Goal: Task Accomplishment & Management: Manage account settings

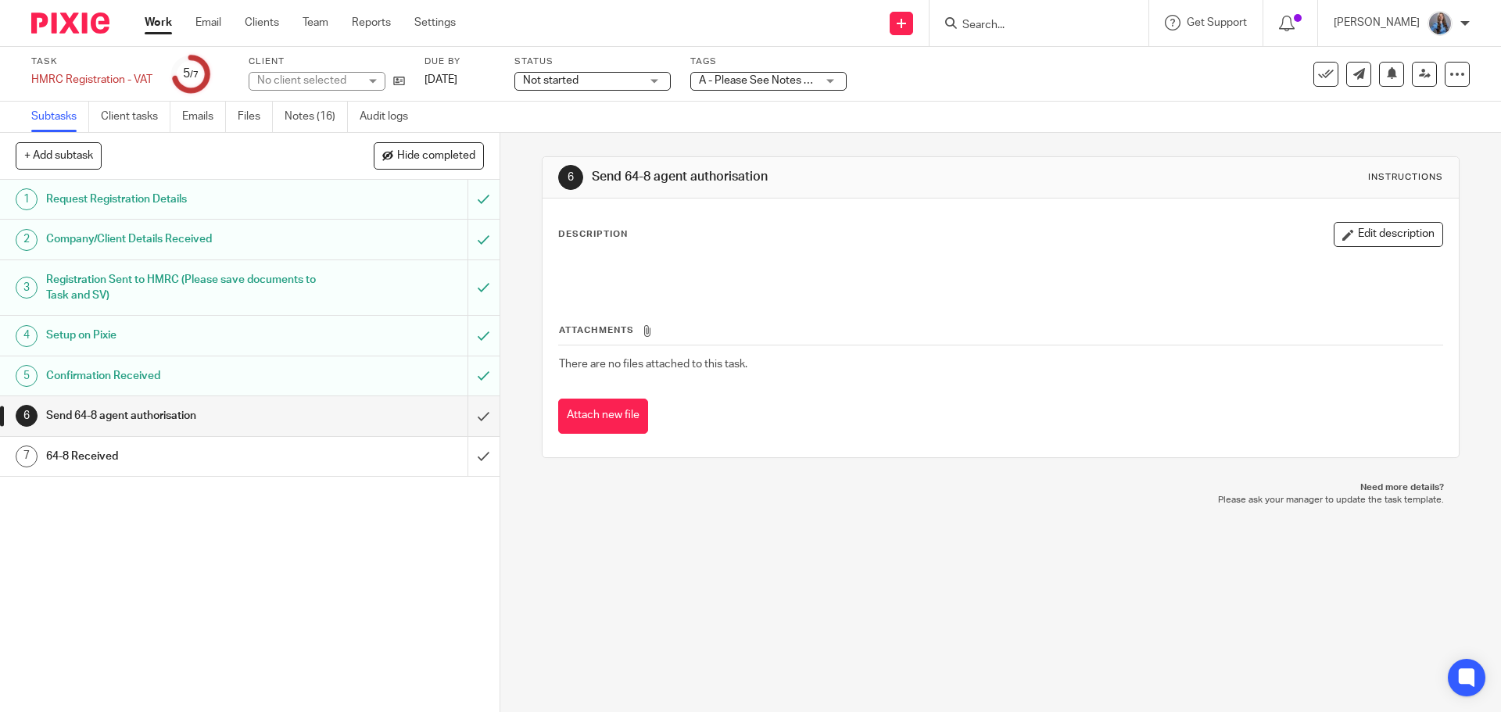
click at [309, 114] on link "Notes (16)" at bounding box center [316, 117] width 63 height 30
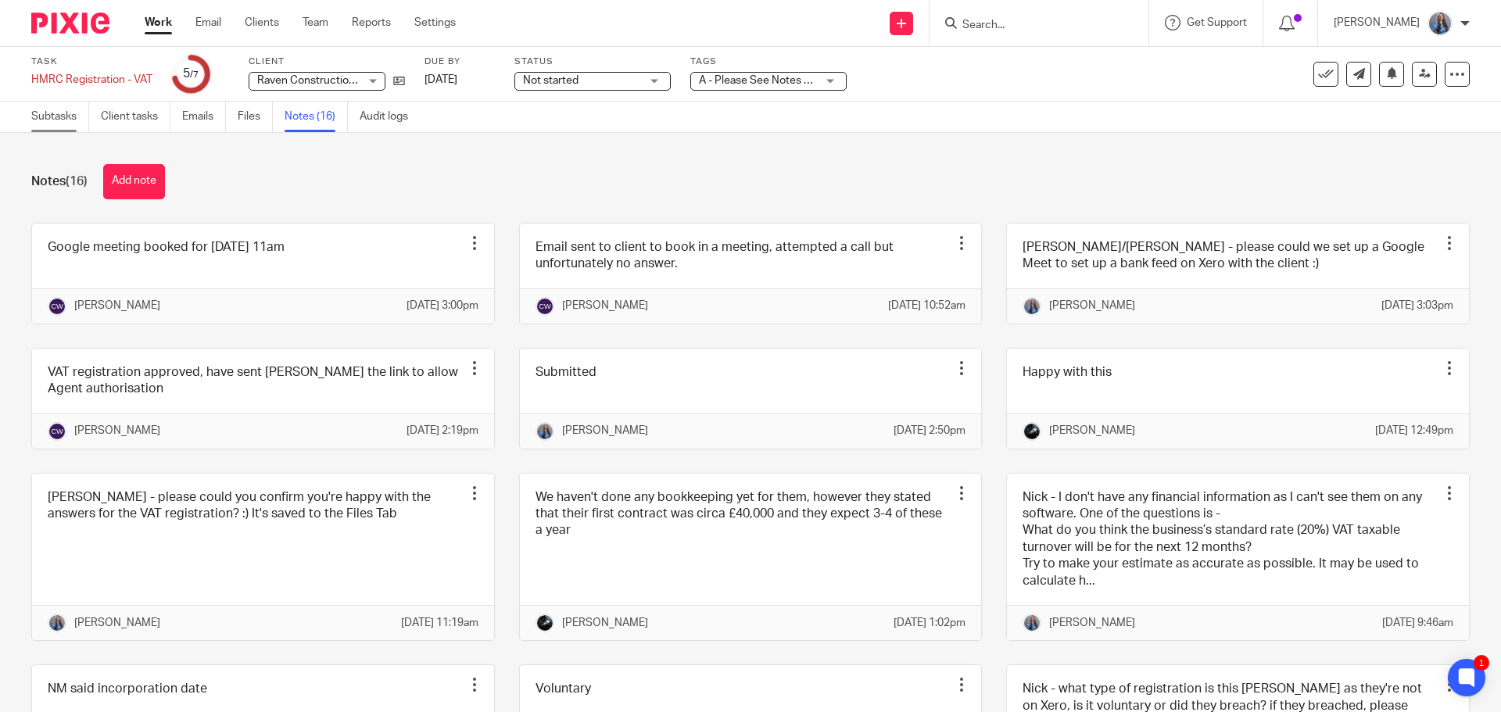
click at [57, 116] on link "Subtasks" at bounding box center [60, 117] width 58 height 30
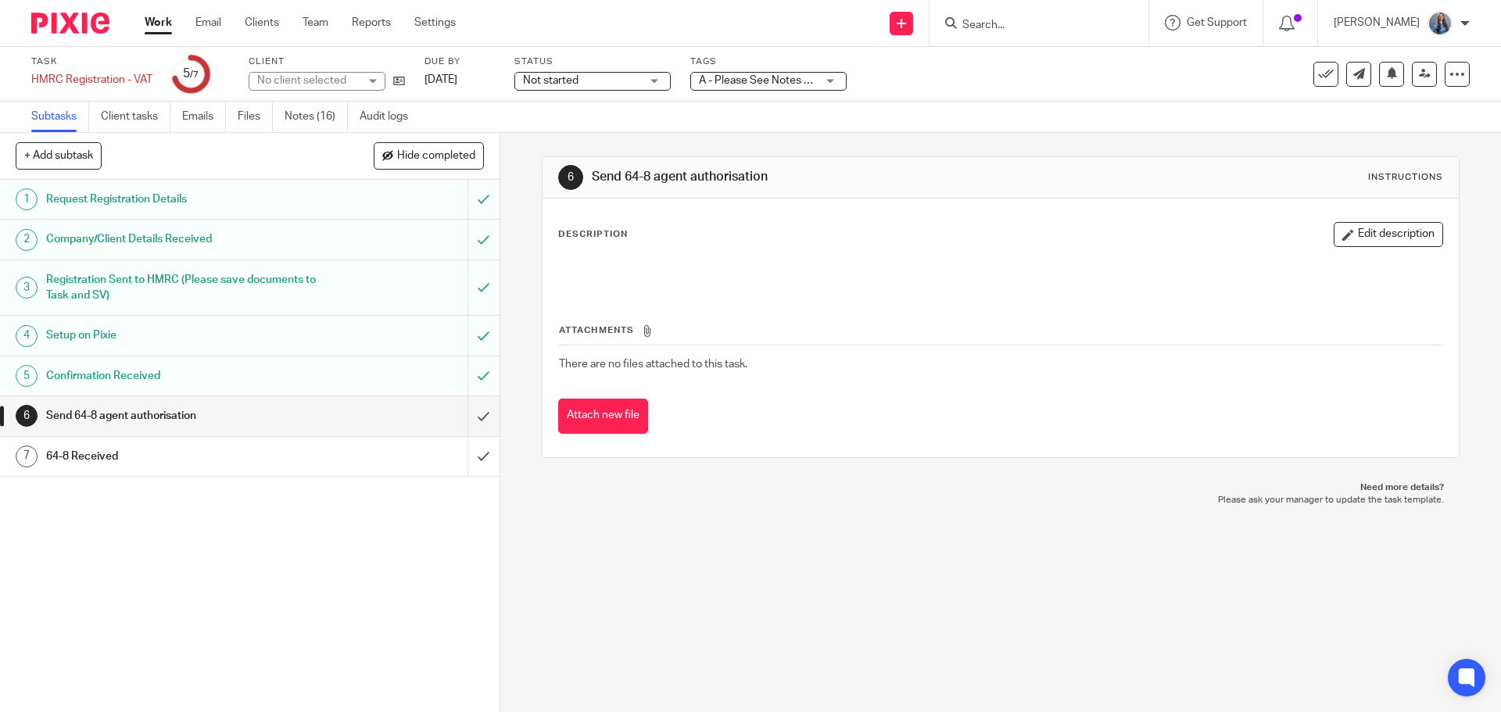
click at [299, 120] on link "Notes (16)" at bounding box center [316, 117] width 63 height 30
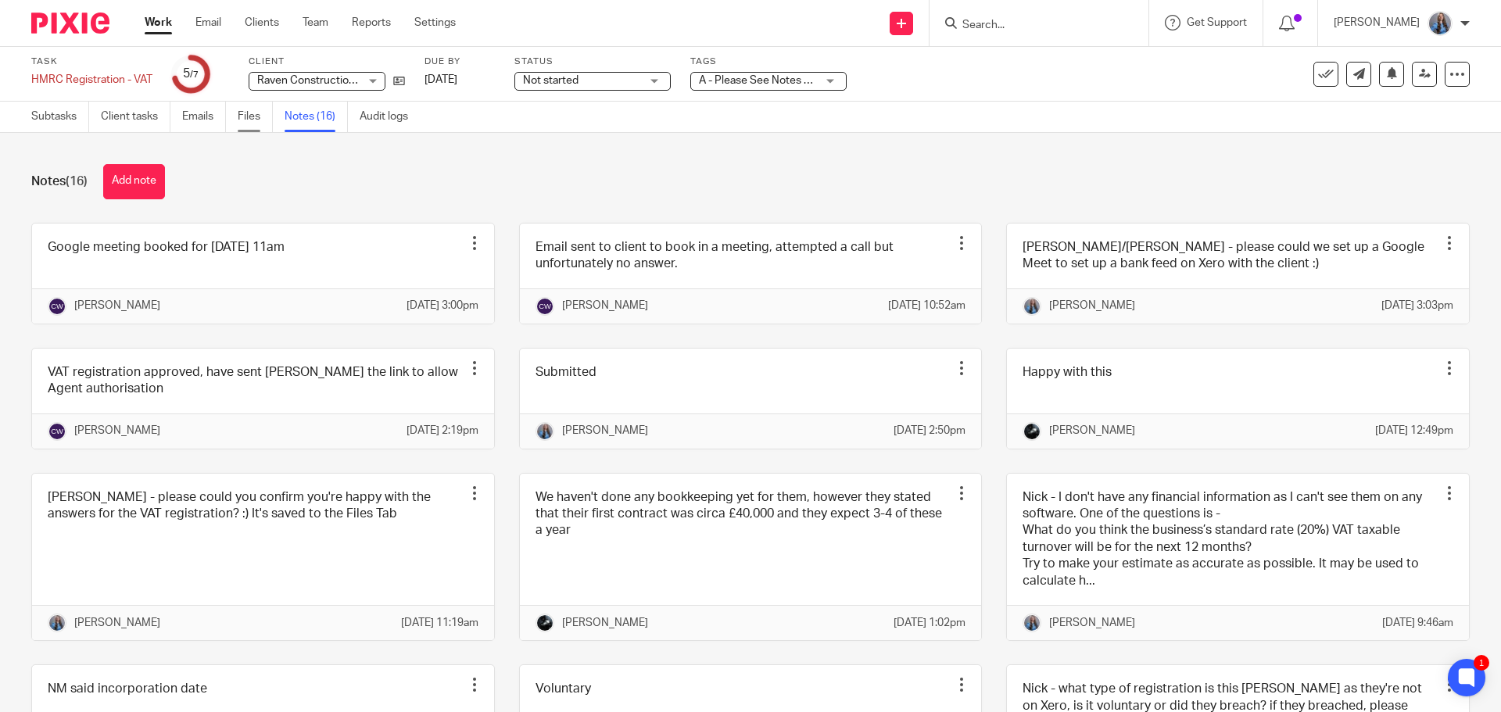
click at [257, 120] on link "Files" at bounding box center [255, 117] width 35 height 30
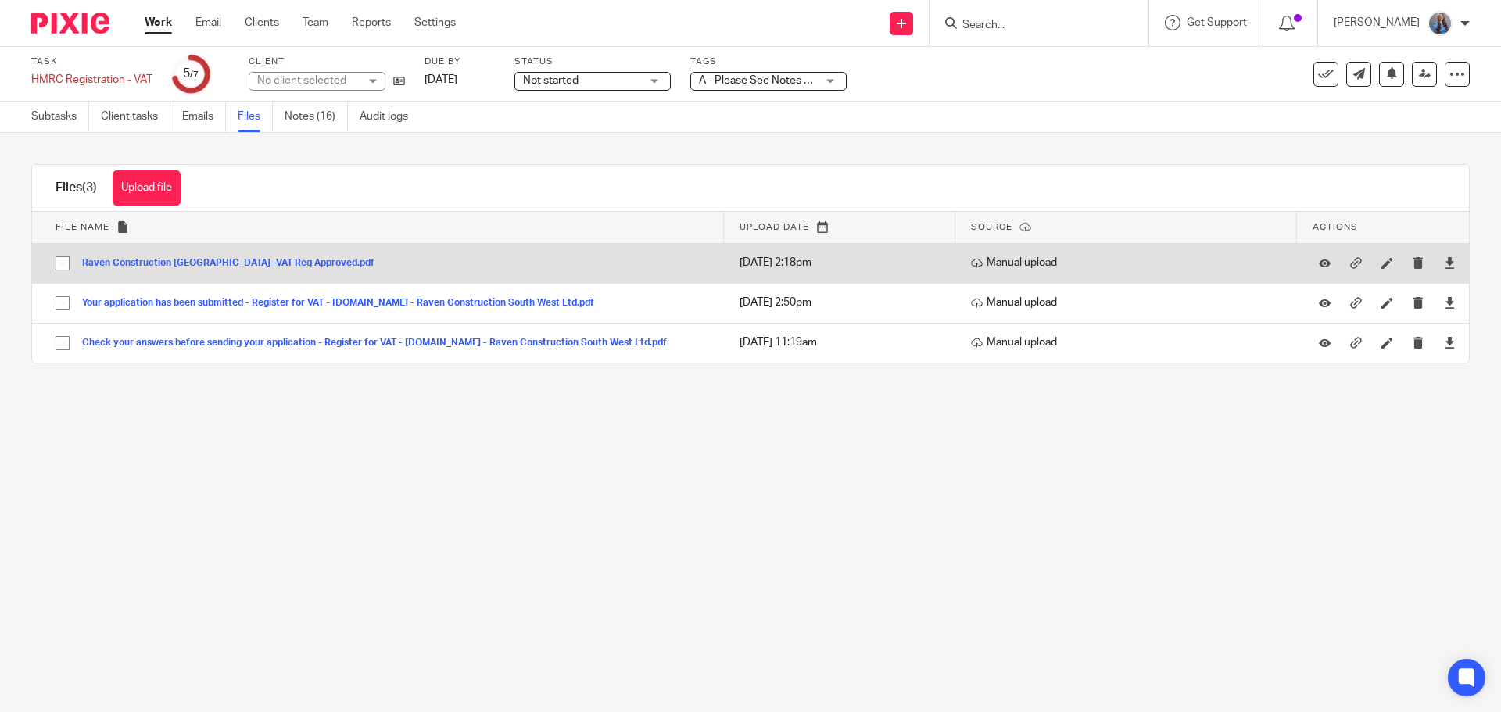
click at [263, 264] on button "Raven Construction [GEOGRAPHIC_DATA] -VAT Reg Approved.pdf" at bounding box center [234, 263] width 304 height 11
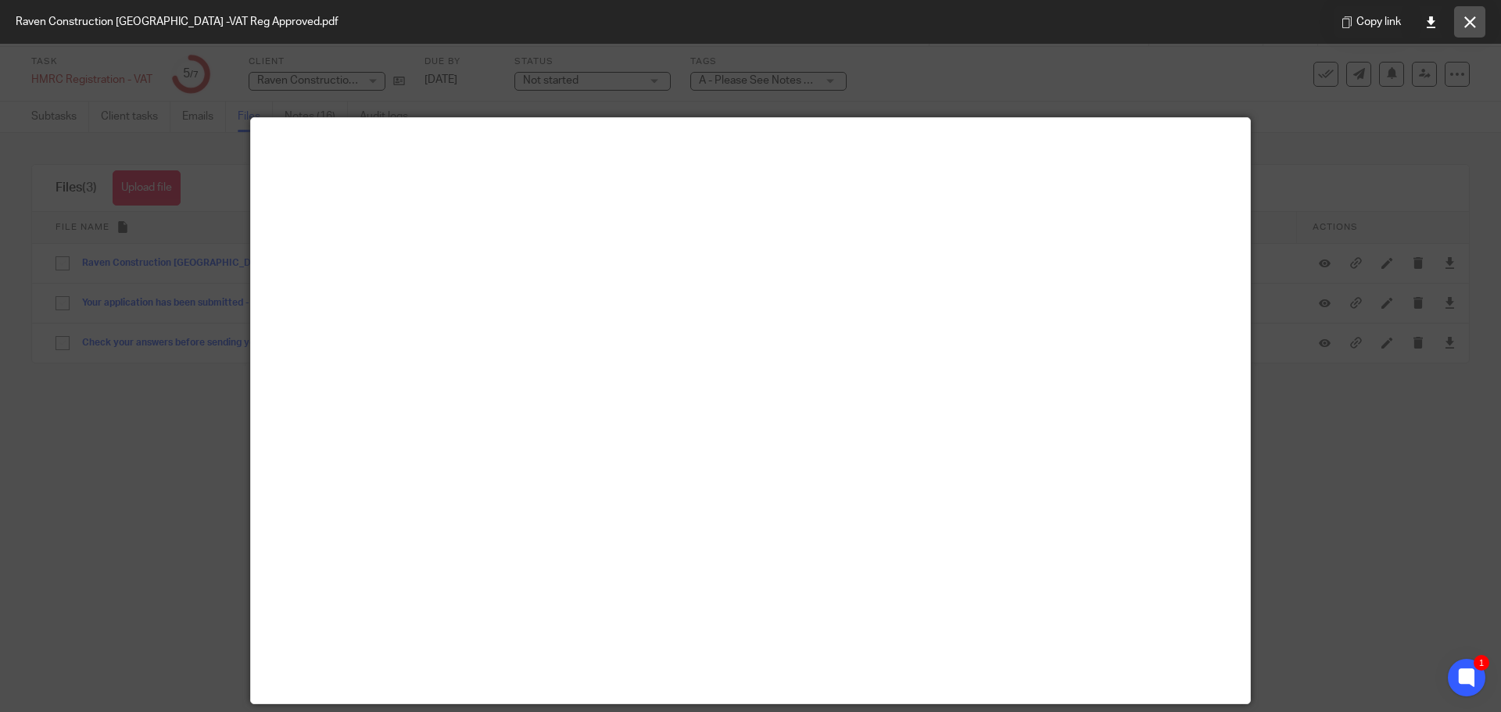
click at [1465, 20] on icon at bounding box center [1470, 22] width 12 height 12
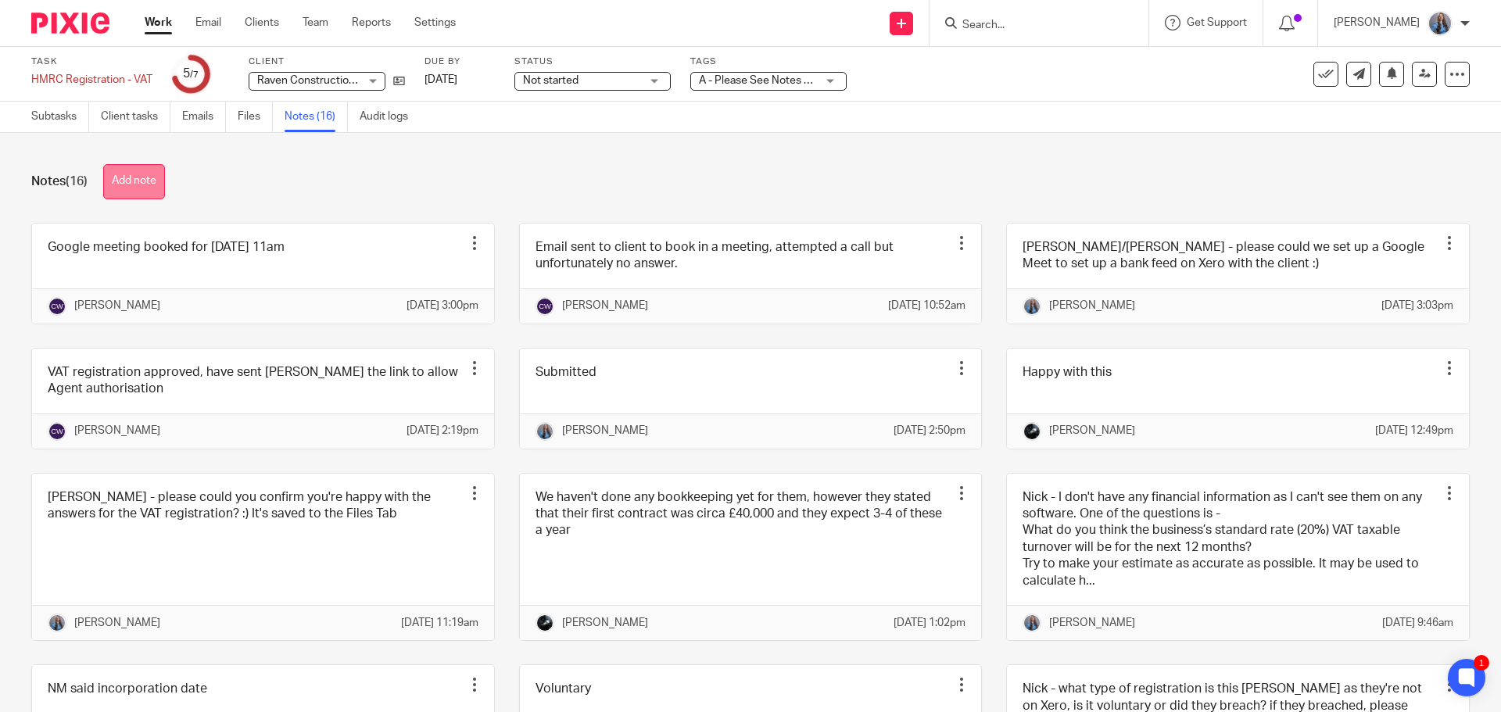
click at [129, 168] on button "Add note" at bounding box center [134, 181] width 62 height 35
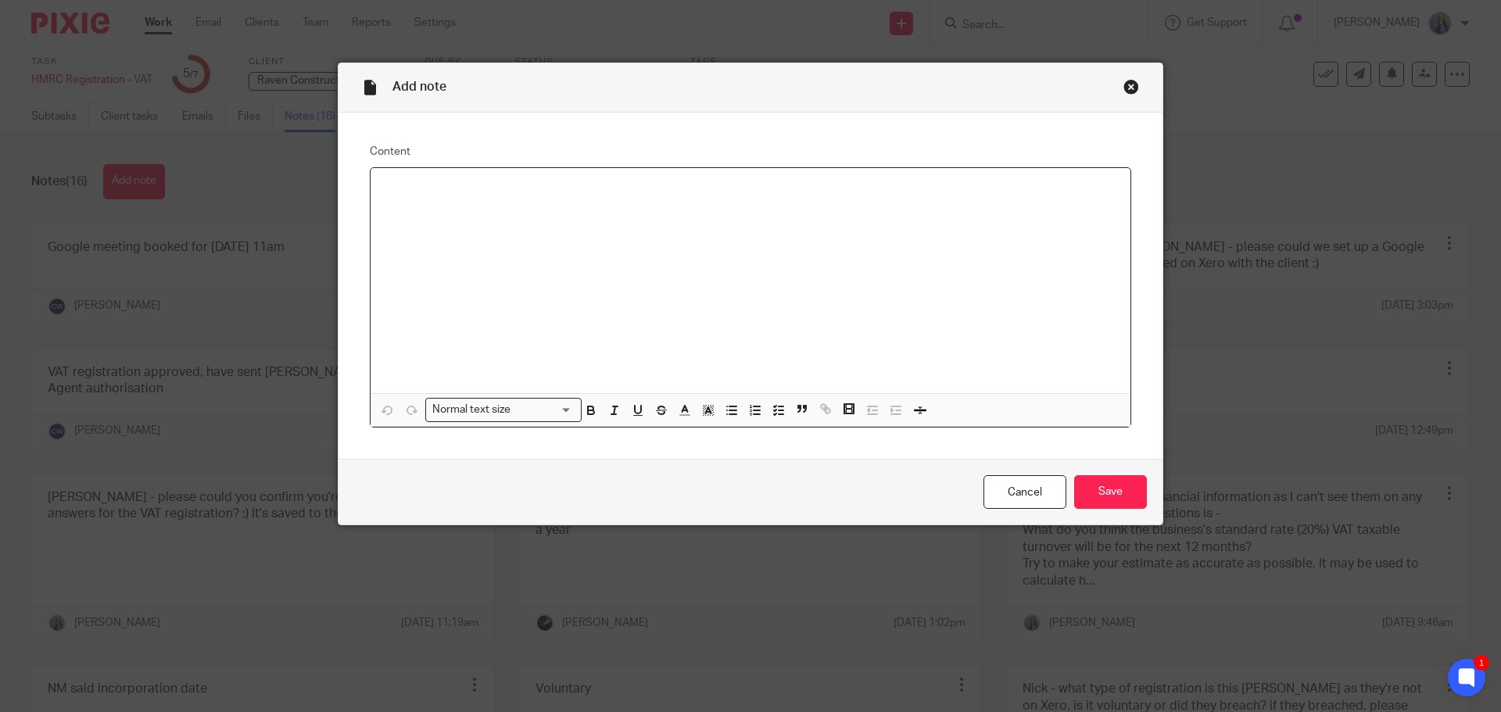
click at [416, 259] on div at bounding box center [751, 280] width 760 height 225
click at [488, 245] on div at bounding box center [751, 280] width 760 height 225
click at [1119, 489] on input "Save" at bounding box center [1110, 492] width 73 height 34
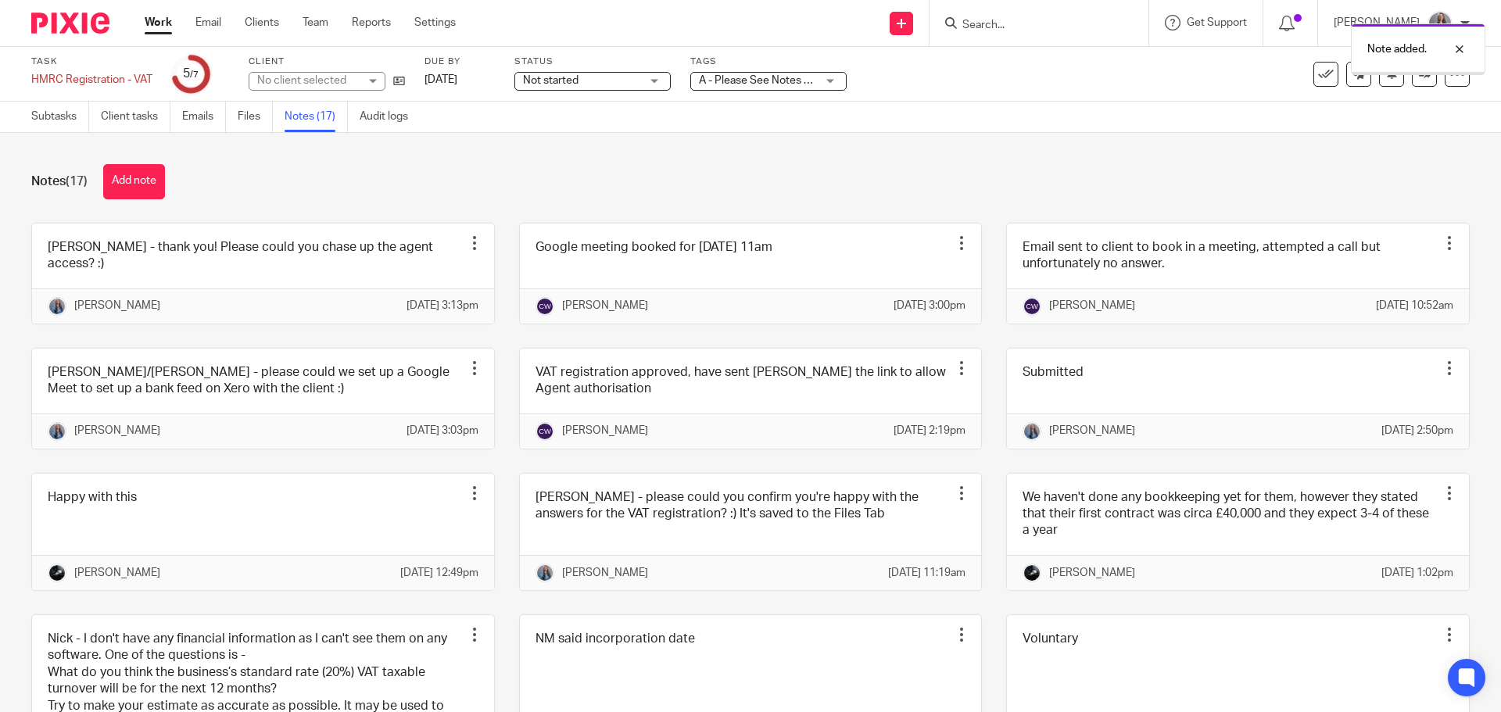
click at [1420, 73] on div at bounding box center [1418, 73] width 133 height 2
click at [1419, 77] on icon at bounding box center [1425, 74] width 12 height 12
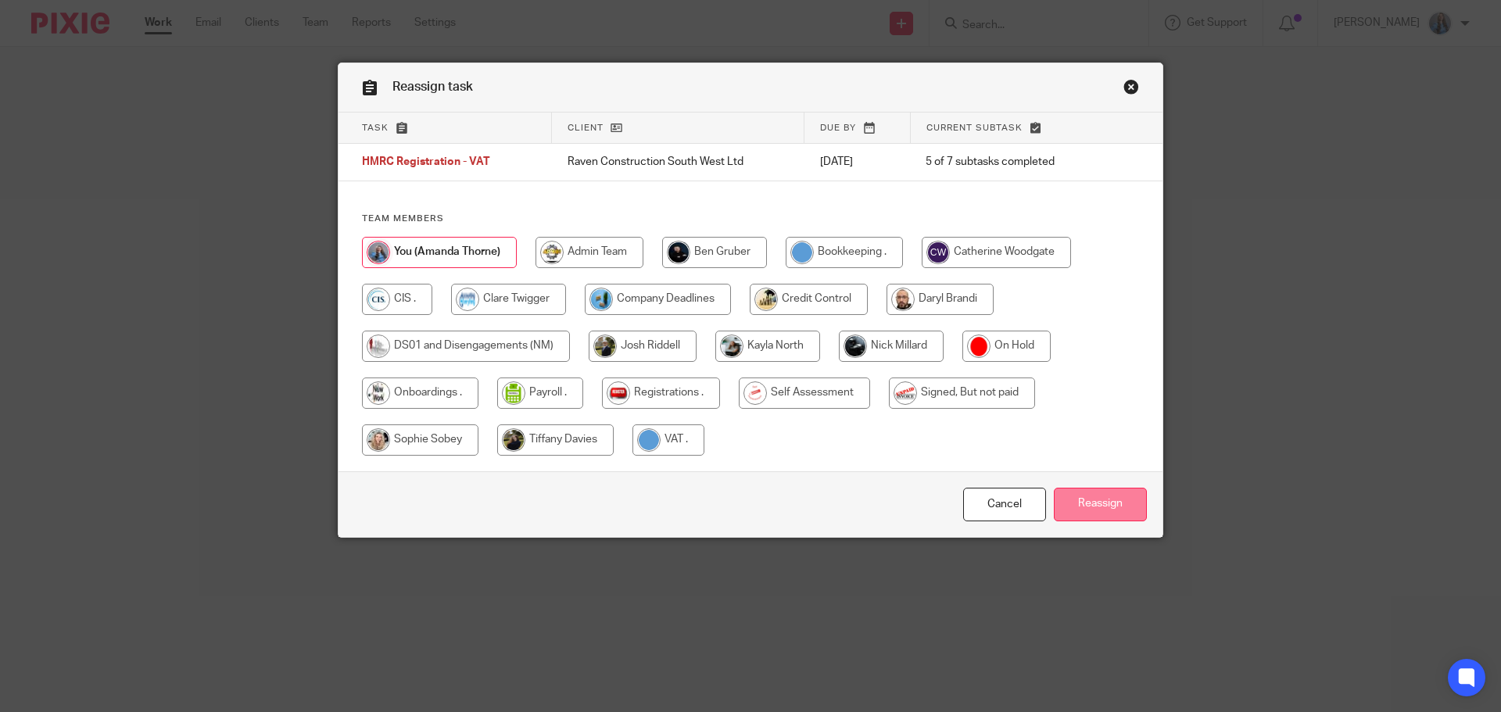
click at [964, 242] on input "radio" at bounding box center [996, 252] width 149 height 31
radio input "true"
click at [1101, 500] on input "Reassign" at bounding box center [1100, 505] width 93 height 34
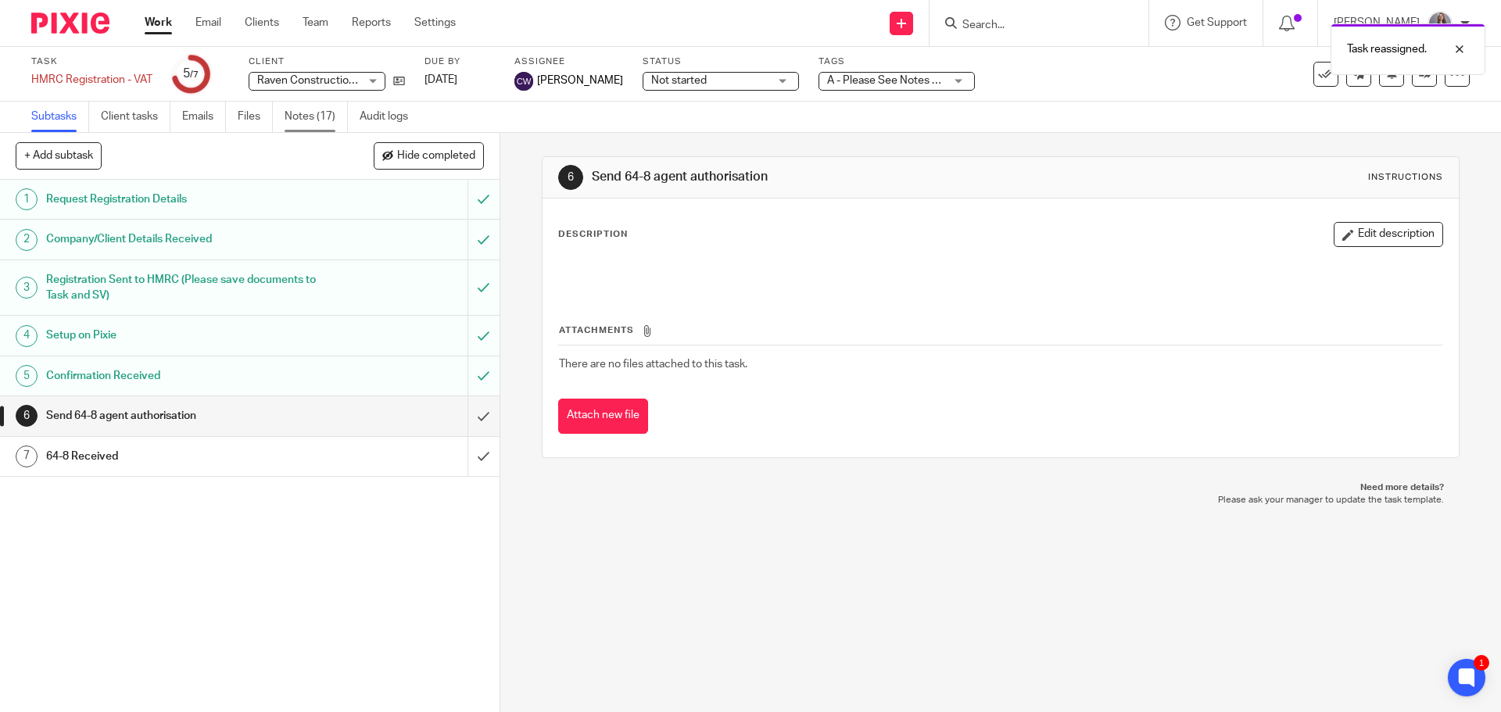
click at [299, 124] on link "Notes (17)" at bounding box center [316, 117] width 63 height 30
